Goal: Information Seeking & Learning: Learn about a topic

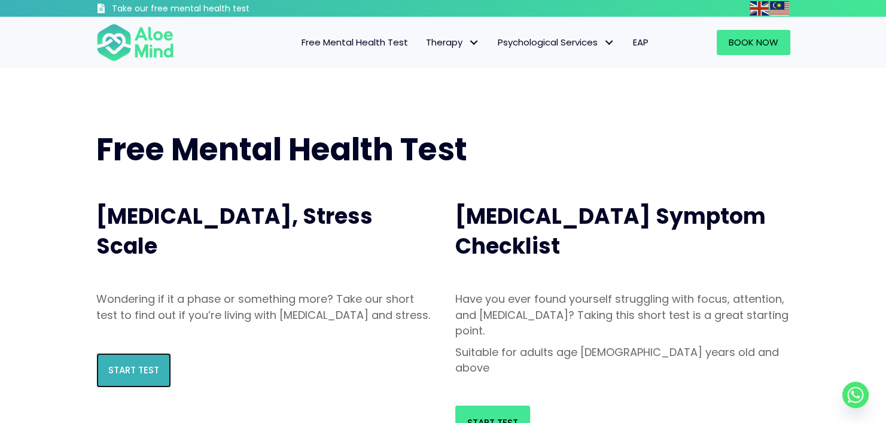
click at [154, 376] on span "Start Test" at bounding box center [133, 370] width 51 height 13
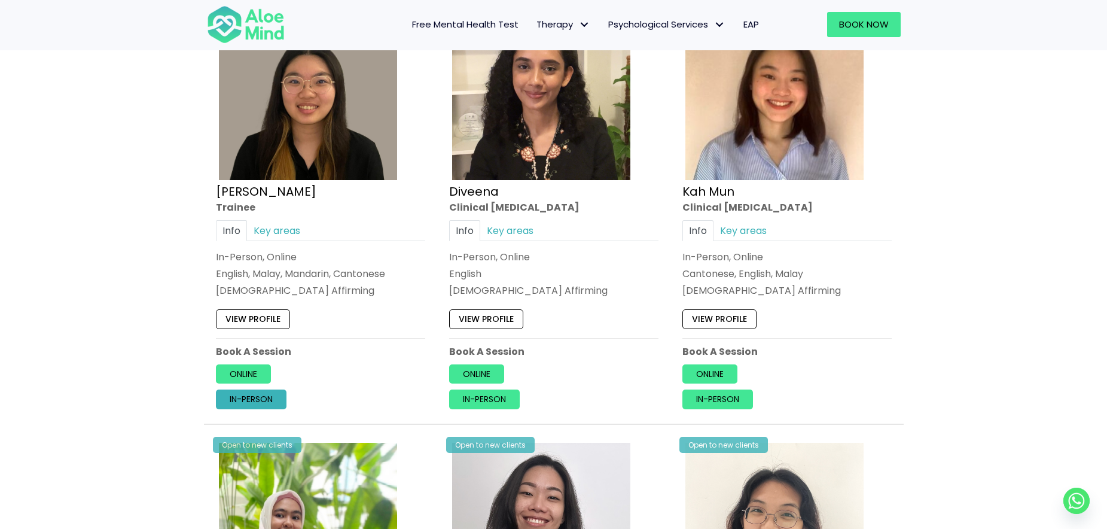
scroll to position [603, 0]
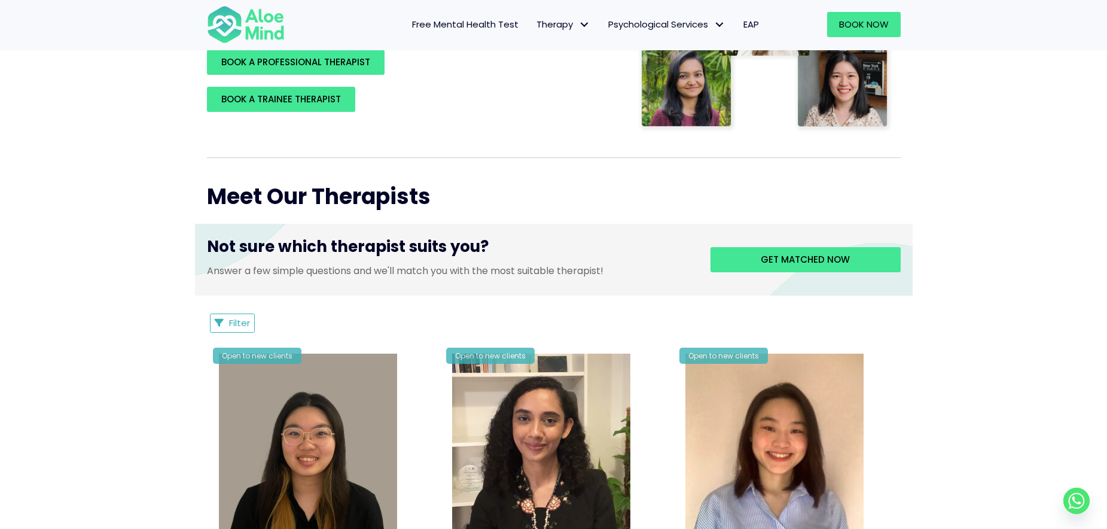
scroll to position [0, 0]
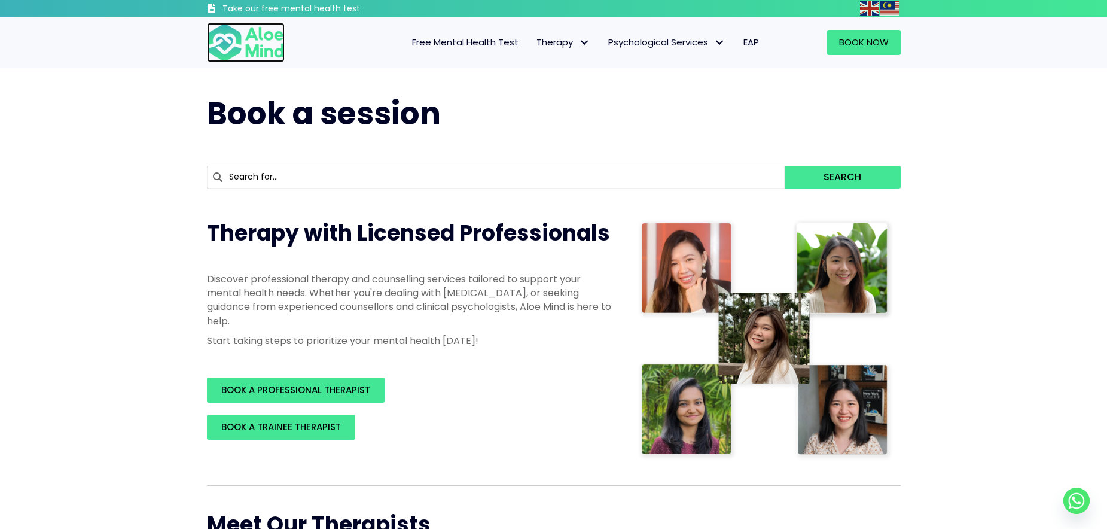
click at [240, 42] on img at bounding box center [246, 42] width 78 height 39
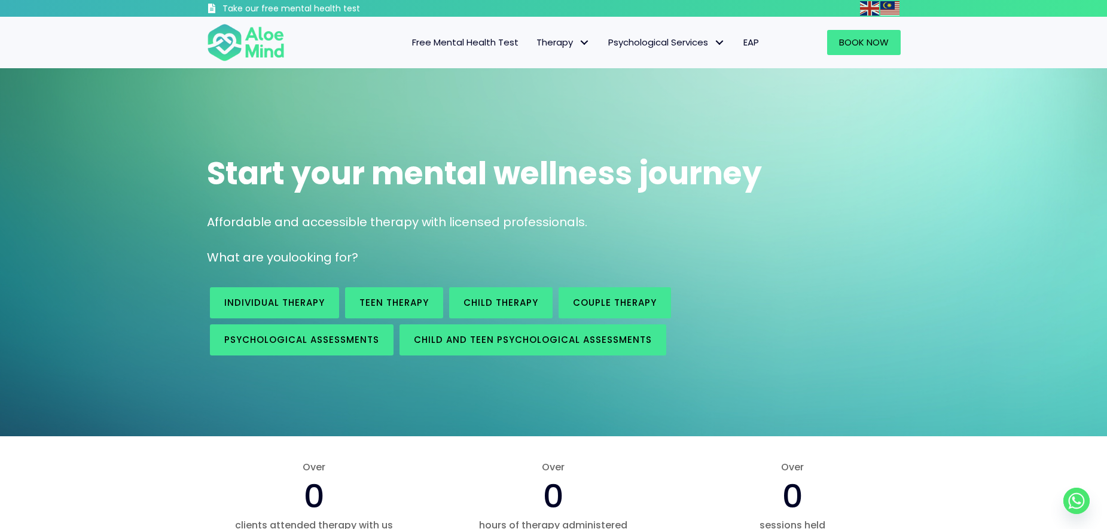
click at [346, 45] on nav "Free Mental Health Test Therapy Individual therapy Teen Therapy Child Therapy C…" at bounding box center [534, 42] width 468 height 25
